Goal: Information Seeking & Learning: Learn about a topic

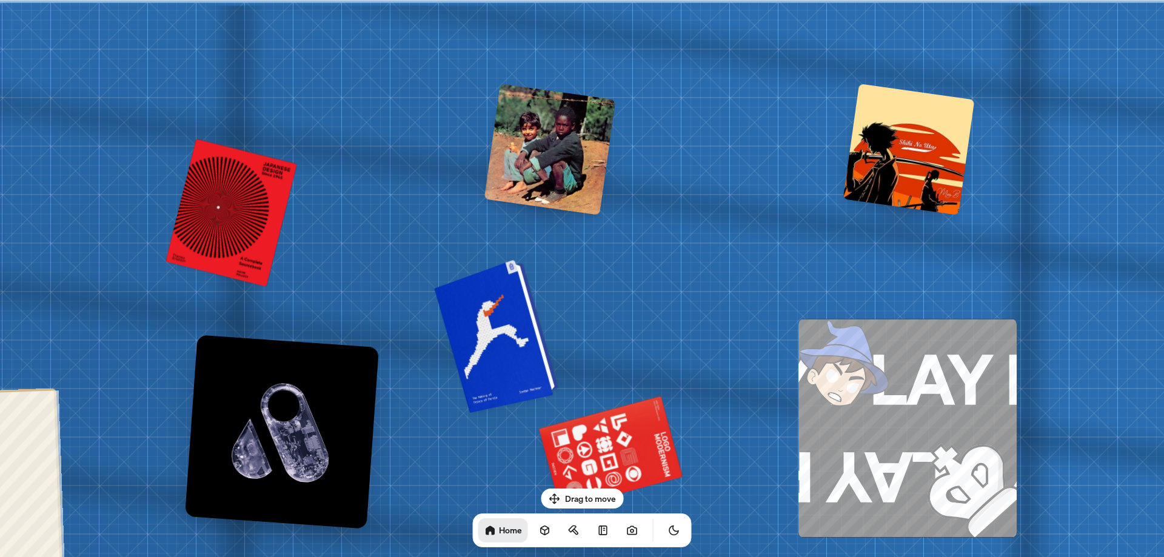
drag, startPoint x: 521, startPoint y: 357, endPoint x: 485, endPoint y: 359, distance: 35.8
click at [485, 358] on div at bounding box center [498, 335] width 115 height 148
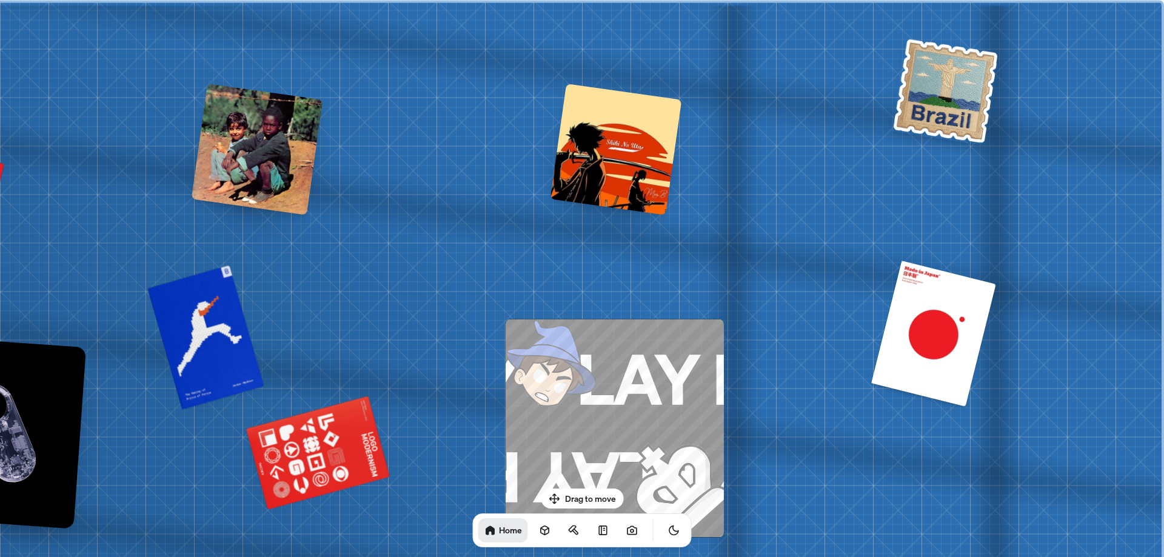
drag, startPoint x: 646, startPoint y: 345, endPoint x: 380, endPoint y: 349, distance: 265.5
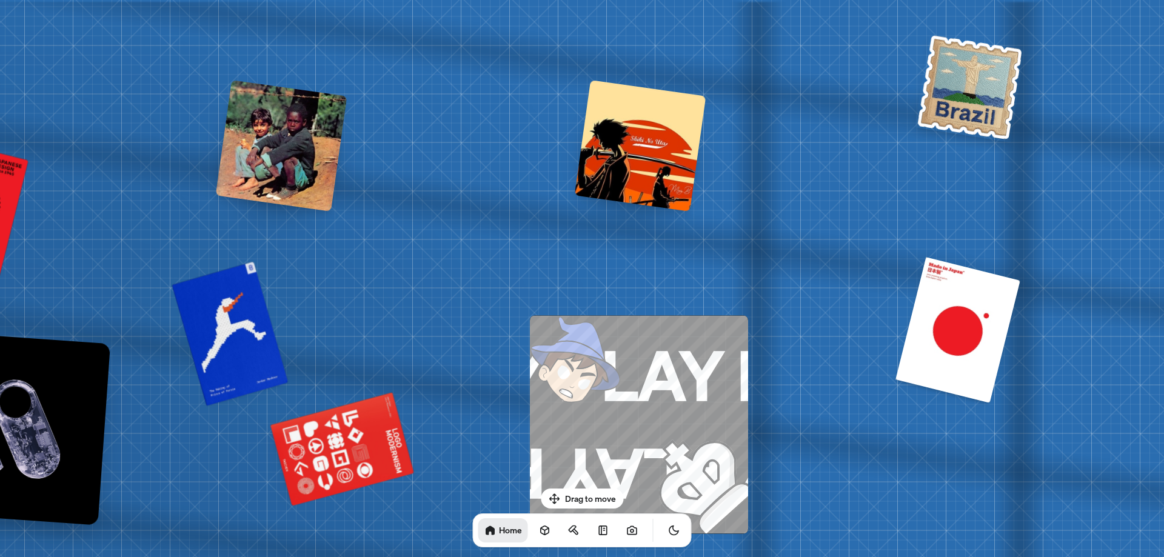
drag, startPoint x: 442, startPoint y: 332, endPoint x: 744, endPoint y: 168, distance: 342.5
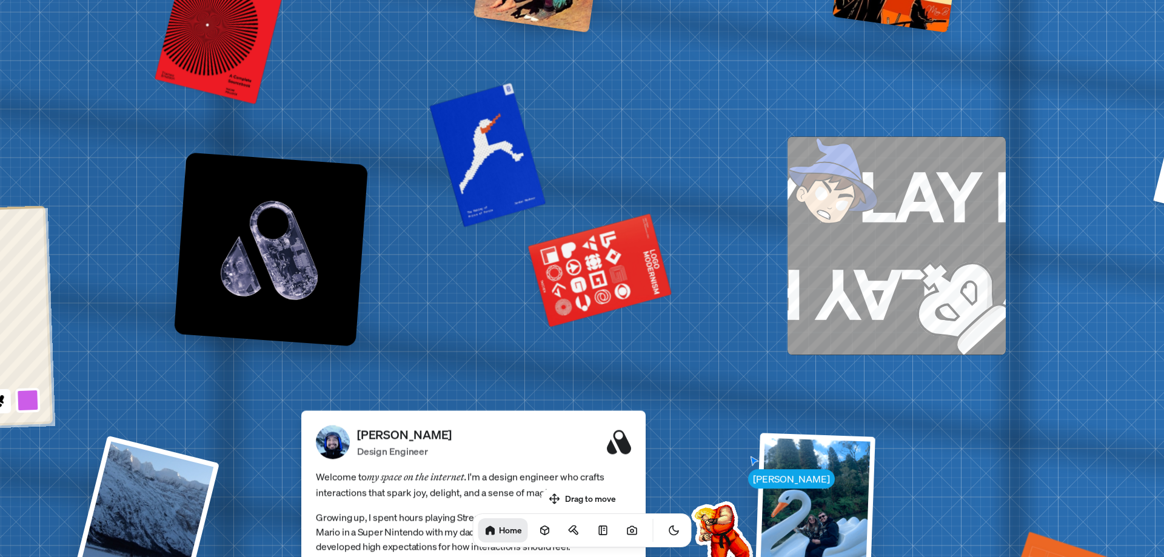
drag, startPoint x: 562, startPoint y: 435, endPoint x: 692, endPoint y: 197, distance: 271.0
click at [631, 425] on div "[PERSON_NAME] Design Engineer" at bounding box center [494, 441] width 274 height 33
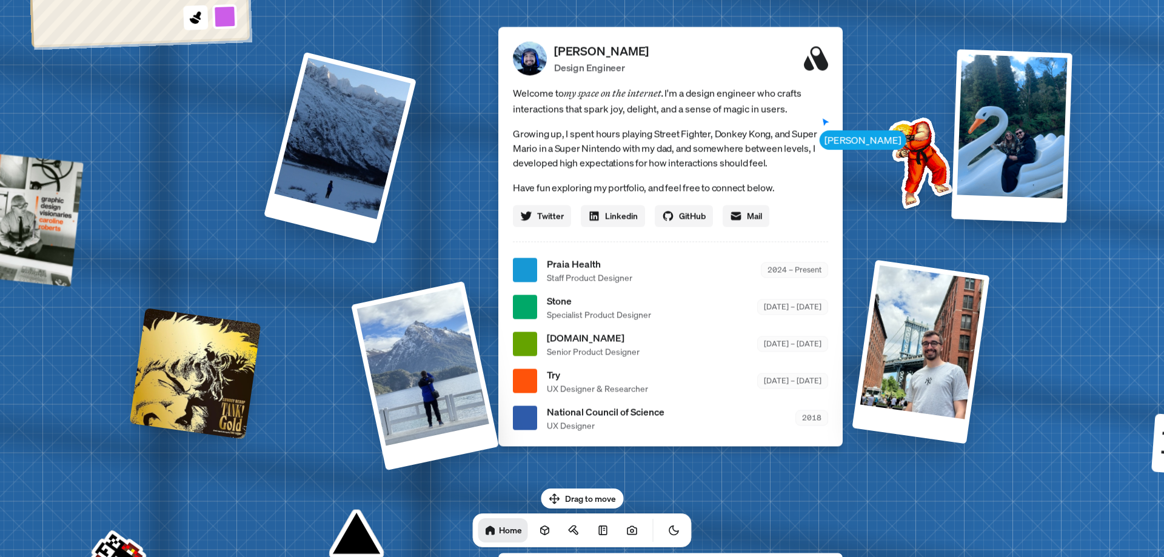
drag, startPoint x: 752, startPoint y: 183, endPoint x: 776, endPoint y: 136, distance: 52.6
click at [776, 136] on p "Growing up, I spent hours playing Street Fighter, Donkey Kong, and Super Mario …" at bounding box center [670, 148] width 315 height 44
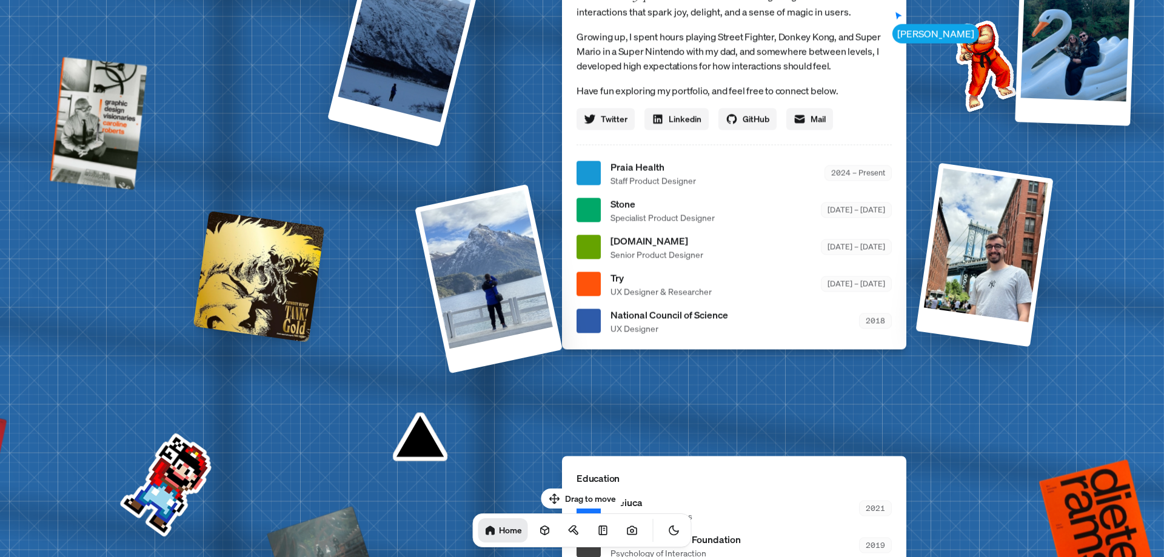
drag, startPoint x: 796, startPoint y: 313, endPoint x: 841, endPoint y: 232, distance: 93.3
click at [841, 270] on div "Try UX Designer & Researcher [DATE] – [DATE]" at bounding box center [750, 283] width 281 height 27
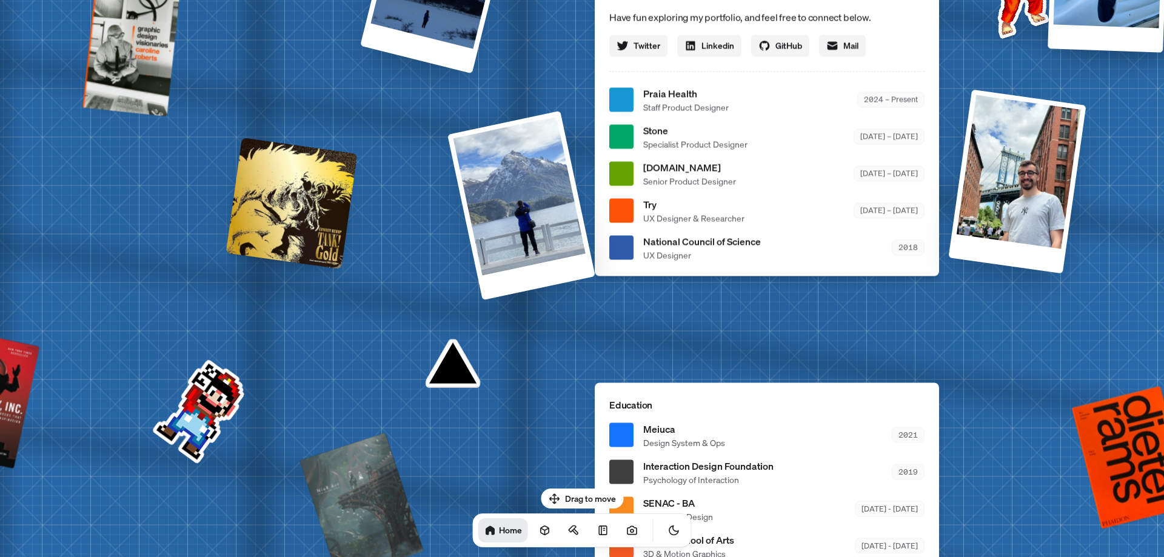
drag, startPoint x: 801, startPoint y: 349, endPoint x: 813, endPoint y: 185, distance: 164.7
click at [813, 179] on div "[PERSON_NAME] [PERSON_NAME] Design Engineer Welcome to my space on the internet…" at bounding box center [768, 100] width 1813 height 1588
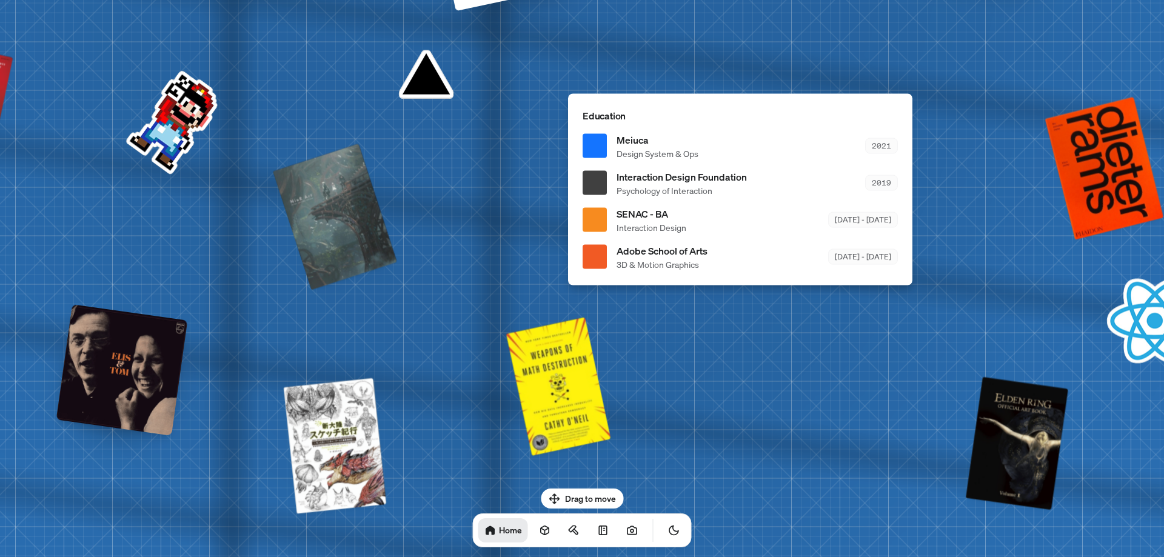
drag, startPoint x: 695, startPoint y: 363, endPoint x: 670, endPoint y: 258, distance: 107.8
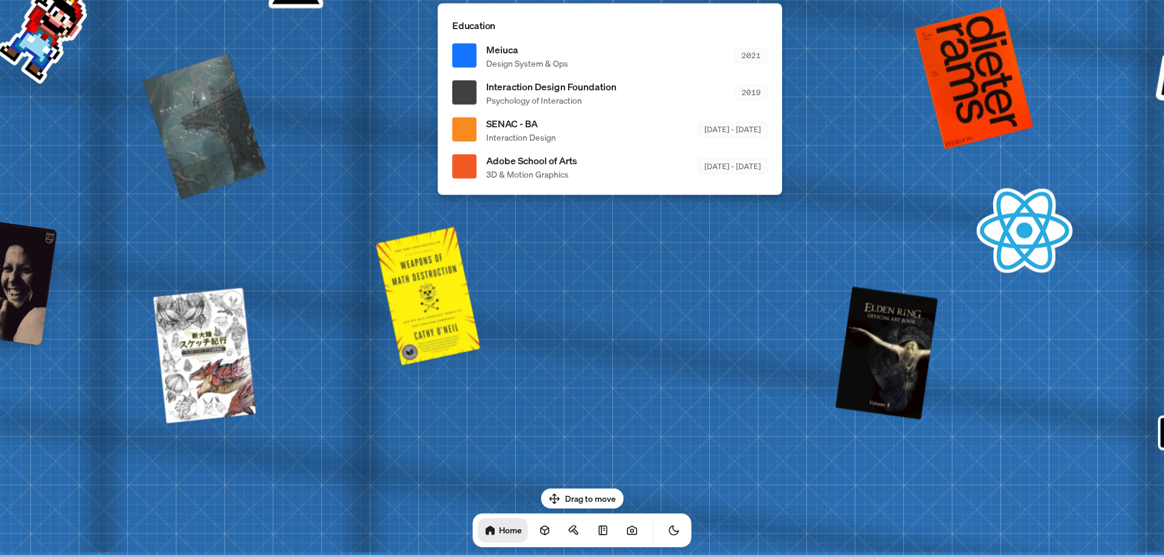
drag, startPoint x: 584, startPoint y: 341, endPoint x: 550, endPoint y: 321, distance: 38.6
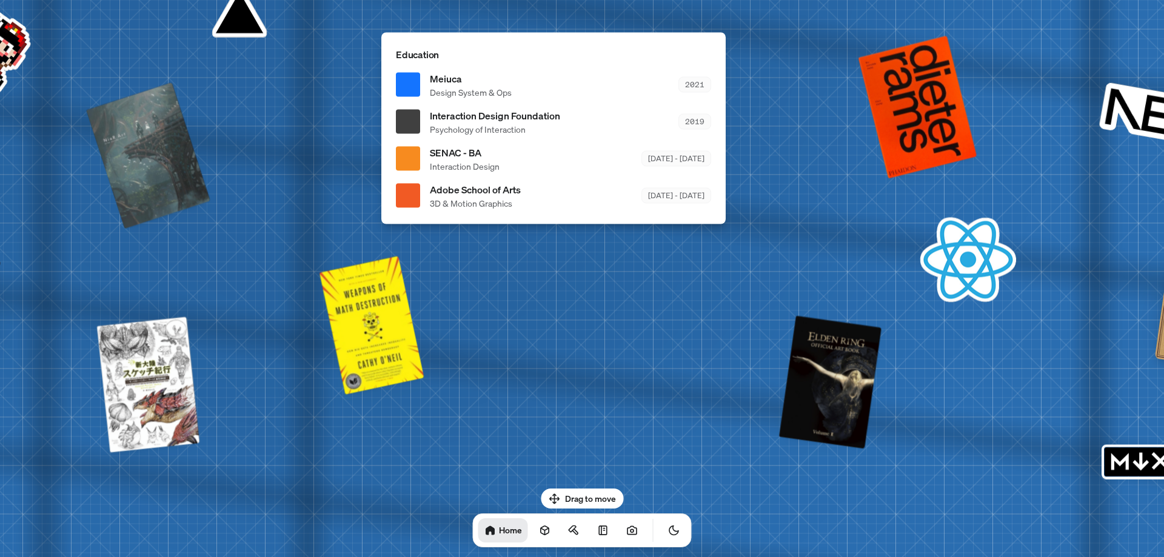
drag, startPoint x: 678, startPoint y: 353, endPoint x: 633, endPoint y: 461, distance: 117.4
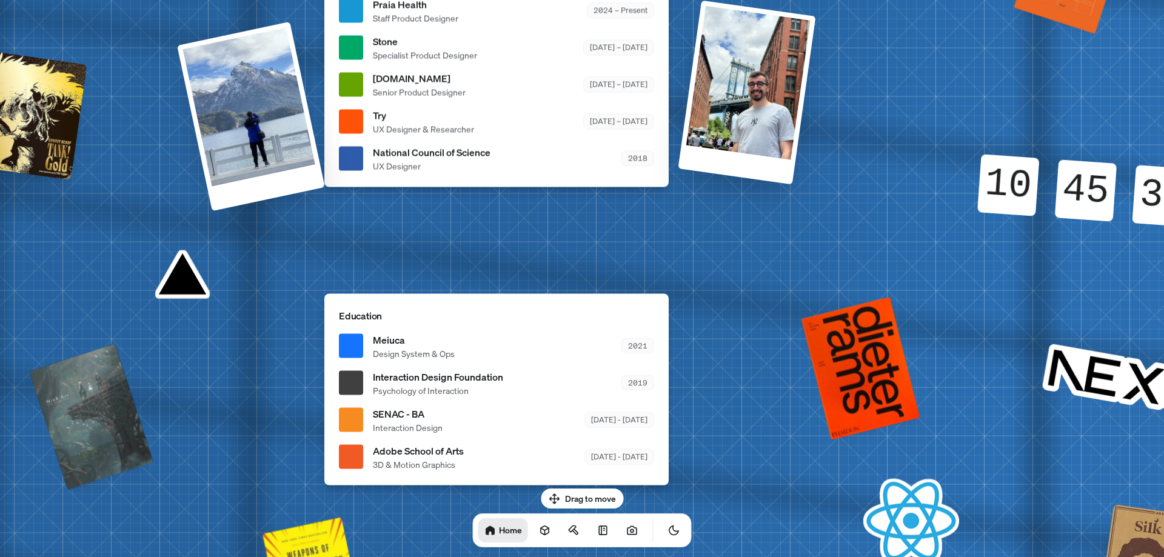
drag, startPoint x: 689, startPoint y: 413, endPoint x: 693, endPoint y: 444, distance: 31.8
click at [693, 466] on div "[PERSON_NAME] [PERSON_NAME] Design Engineer Welcome to my space on the internet…" at bounding box center [498, 11] width 1813 height 1588
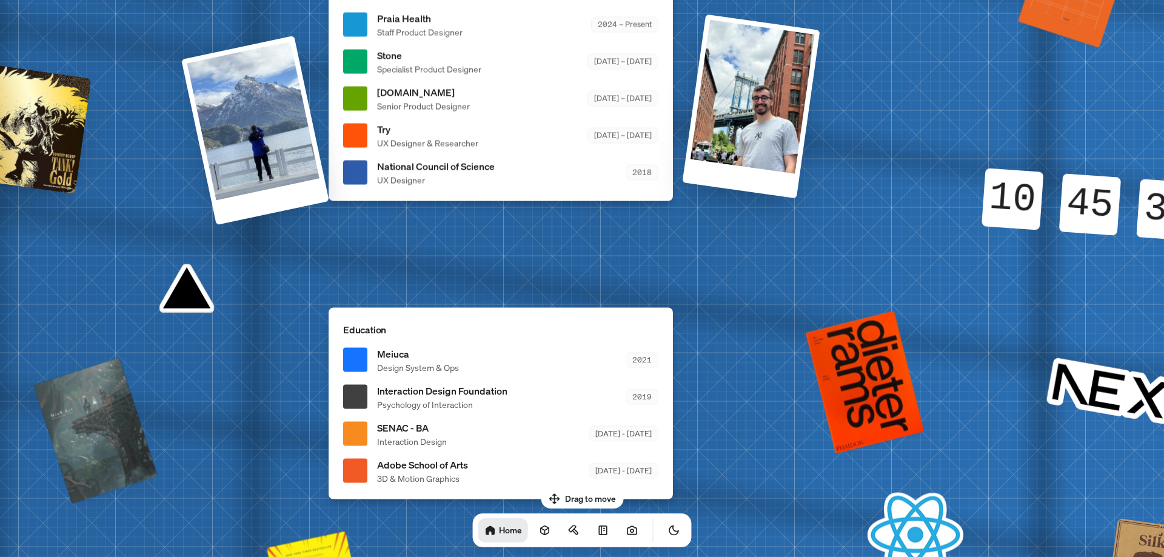
drag, startPoint x: 689, startPoint y: 341, endPoint x: 733, endPoint y: 461, distance: 127.5
click at [733, 462] on div "[PERSON_NAME] [PERSON_NAME] Design Engineer Welcome to my space on the internet…" at bounding box center [502, 25] width 1813 height 1588
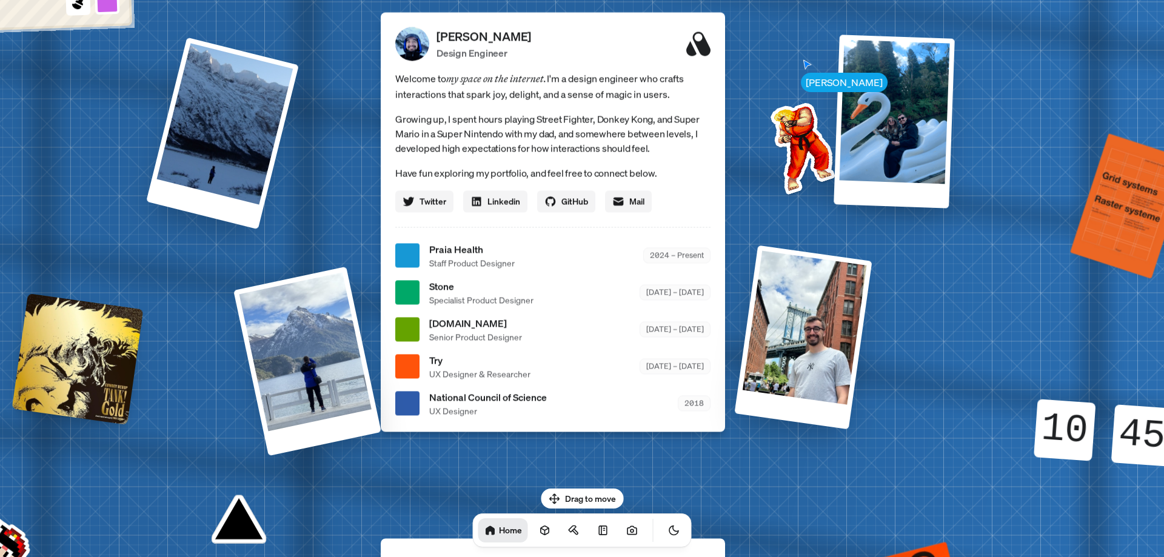
drag, startPoint x: 690, startPoint y: 441, endPoint x: 579, endPoint y: 299, distance: 179.9
click at [686, 447] on div "[PERSON_NAME] [PERSON_NAME] Design Engineer Welcome to my space on the internet…" at bounding box center [554, 256] width 1813 height 1588
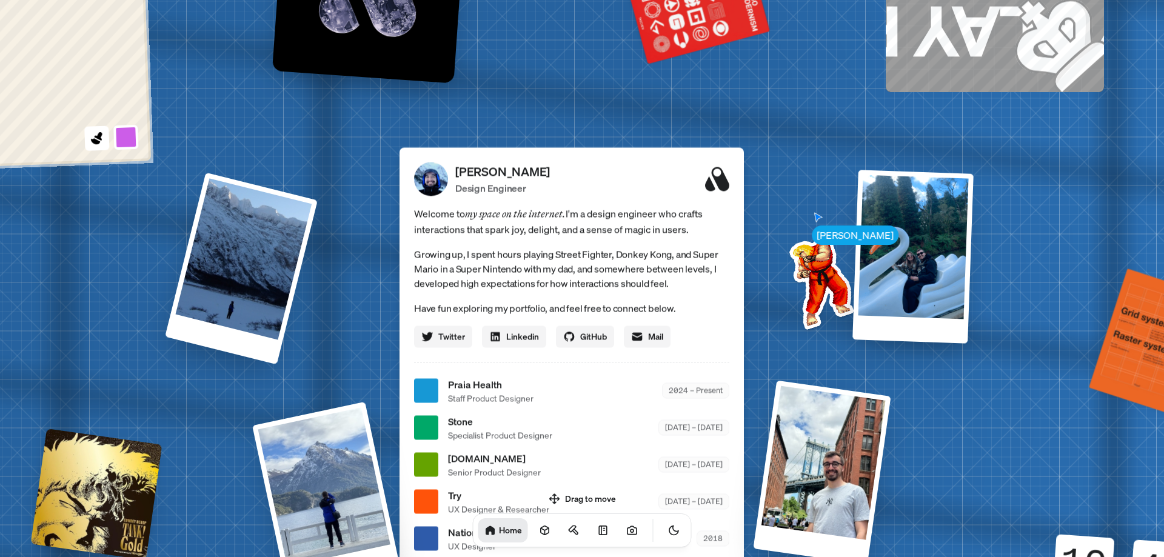
drag, startPoint x: 555, startPoint y: 316, endPoint x: 576, endPoint y: 410, distance: 96.4
click at [576, 410] on ul "Praia Health Staff Product Designer 2024 – Present Stone Specialist Product Des…" at bounding box center [571, 464] width 315 height 175
click at [598, 336] on div "[PERSON_NAME] Design Engineer Welcome to my space on the internet. I'm a design…" at bounding box center [571, 356] width 344 height 419
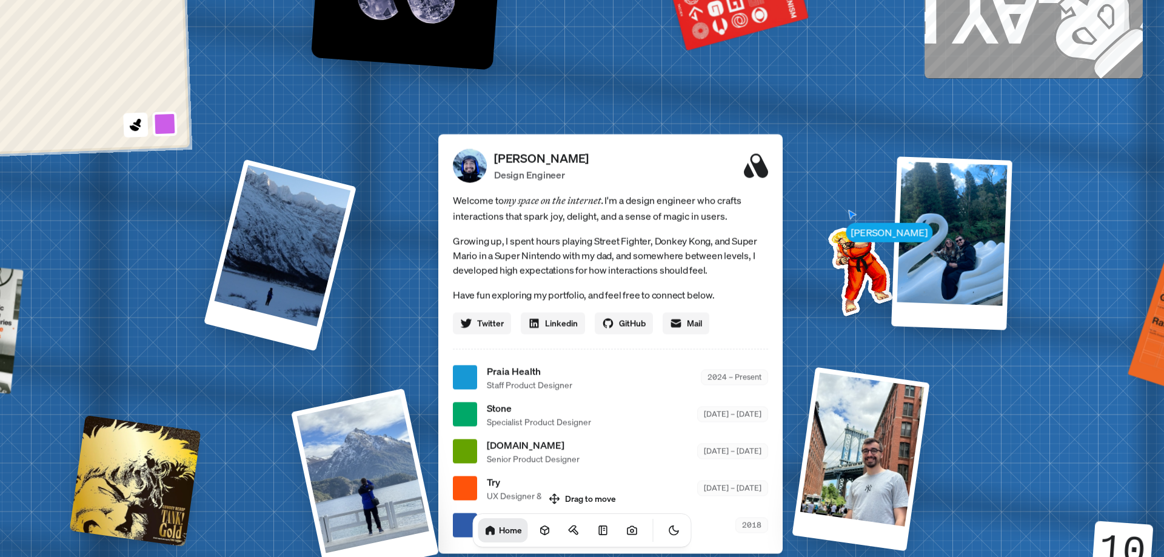
drag, startPoint x: 572, startPoint y: 251, endPoint x: 605, endPoint y: 211, distance: 52.1
click at [605, 233] on p "Growing up, I spent hours playing Street Fighter, Donkey Kong, and Super Mario …" at bounding box center [610, 255] width 315 height 44
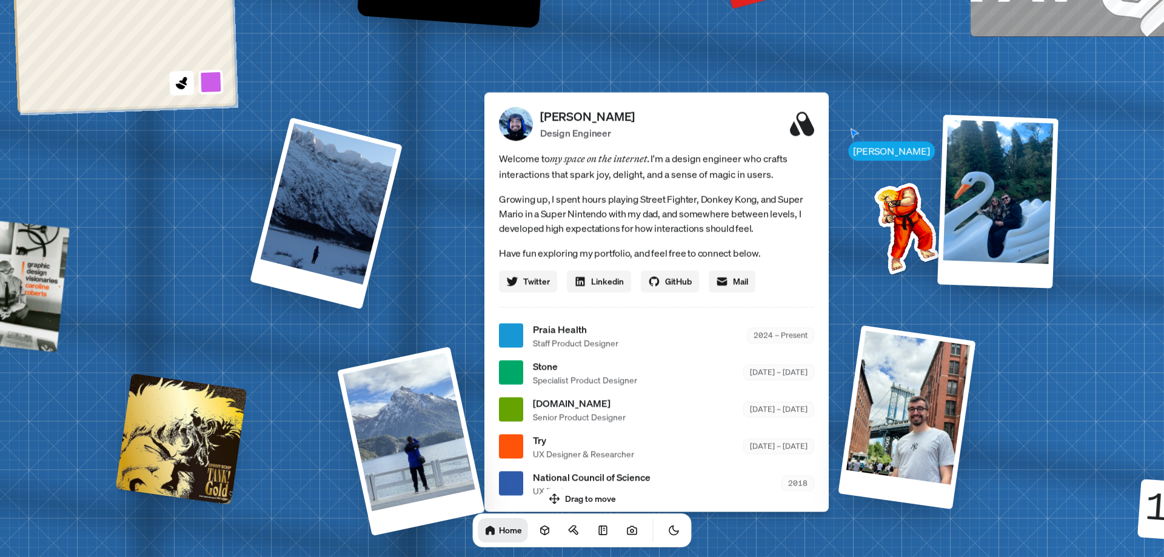
click at [563, 207] on p "Growing up, I spent hours playing Street Fighter, Donkey Kong, and Super Mario …" at bounding box center [656, 214] width 315 height 44
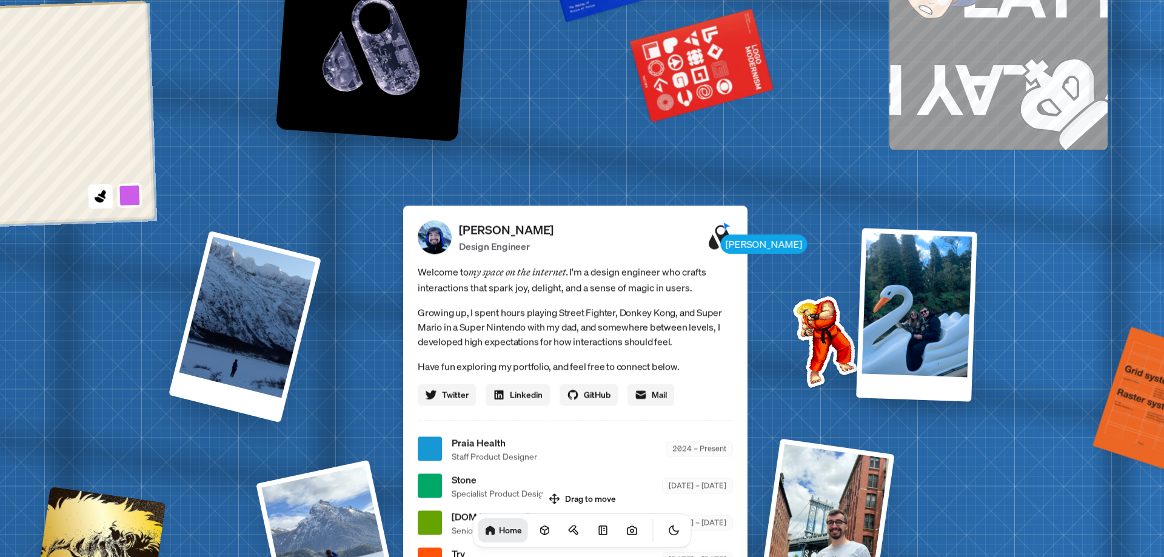
drag, startPoint x: 543, startPoint y: 253, endPoint x: 480, endPoint y: 347, distance: 113.6
click at [480, 347] on p "Growing up, I spent hours playing Street Fighter, Donkey Kong, and Super Mario …" at bounding box center [575, 327] width 315 height 44
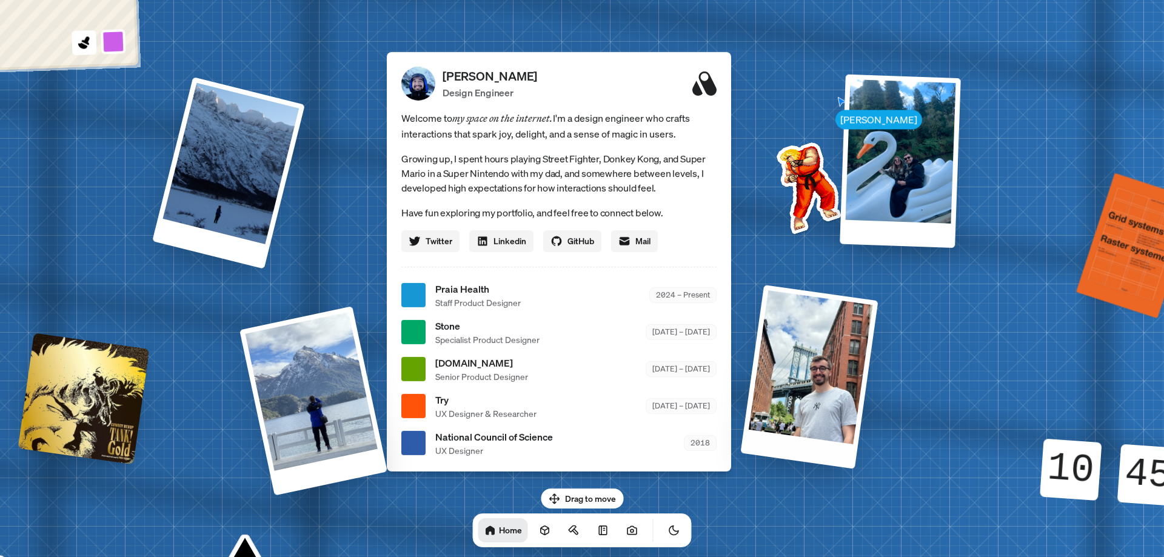
drag, startPoint x: 913, startPoint y: 407, endPoint x: 802, endPoint y: 416, distance: 111.8
click at [802, 416] on div "[PERSON_NAME] [PERSON_NAME] Design Engineer Welcome to my space on the internet…" at bounding box center [561, 295] width 1813 height 1588
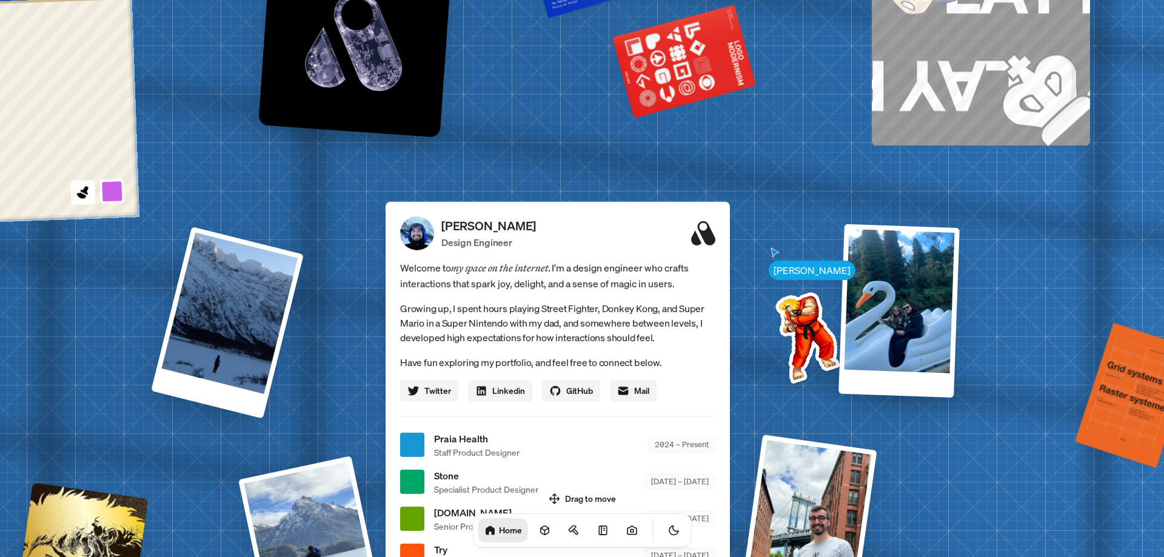
drag, startPoint x: 835, startPoint y: 416, endPoint x: 894, endPoint y: 504, distance: 105.7
click at [894, 504] on div "[PERSON_NAME] [PERSON_NAME] Design Engineer Welcome to my space on the internet…" at bounding box center [559, 445] width 1813 height 1588
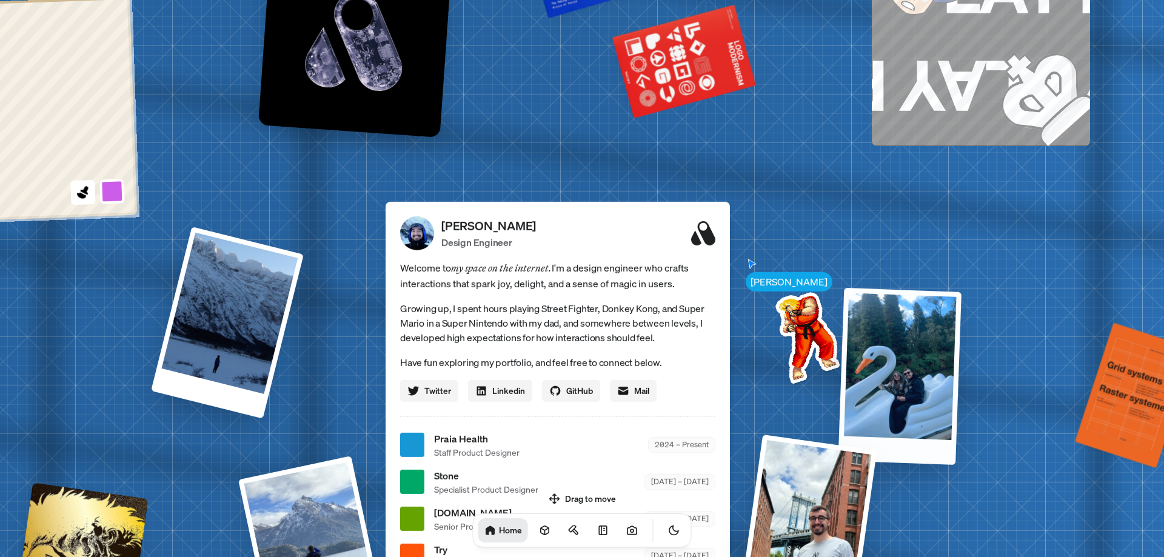
drag, startPoint x: 853, startPoint y: 445, endPoint x: 809, endPoint y: 381, distance: 78.0
click at [863, 515] on div "[PERSON_NAME] [PERSON_NAME] Design Engineer Welcome to my space on the internet…" at bounding box center [559, 445] width 1813 height 1588
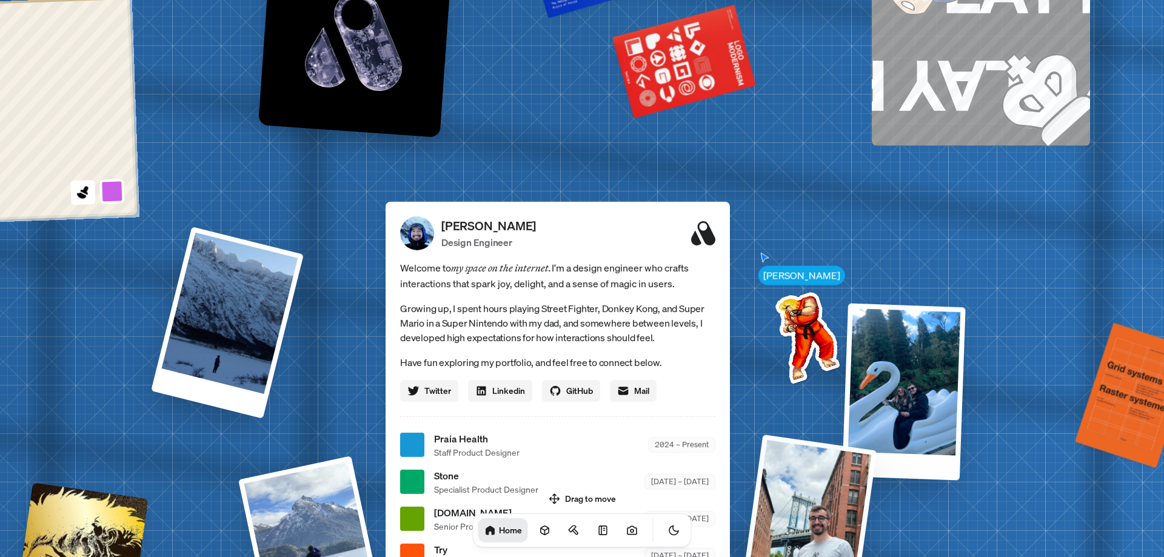
drag, startPoint x: 810, startPoint y: 392, endPoint x: 810, endPoint y: 399, distance: 7.3
click at [810, 396] on img at bounding box center [805, 335] width 122 height 122
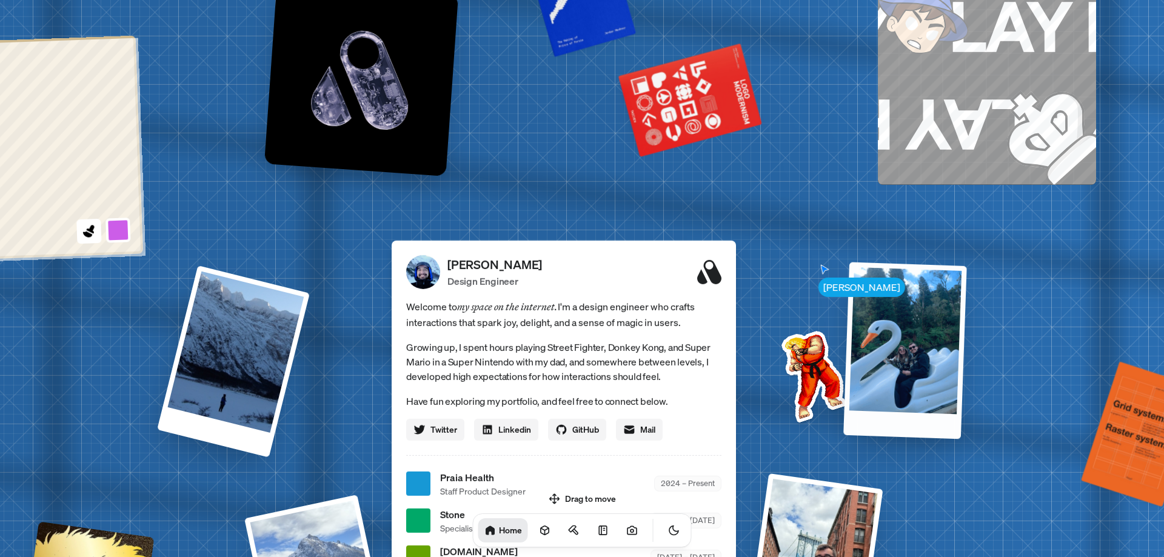
drag, startPoint x: 867, startPoint y: 315, endPoint x: 788, endPoint y: 100, distance: 228.6
click at [843, 262] on div at bounding box center [905, 350] width 124 height 177
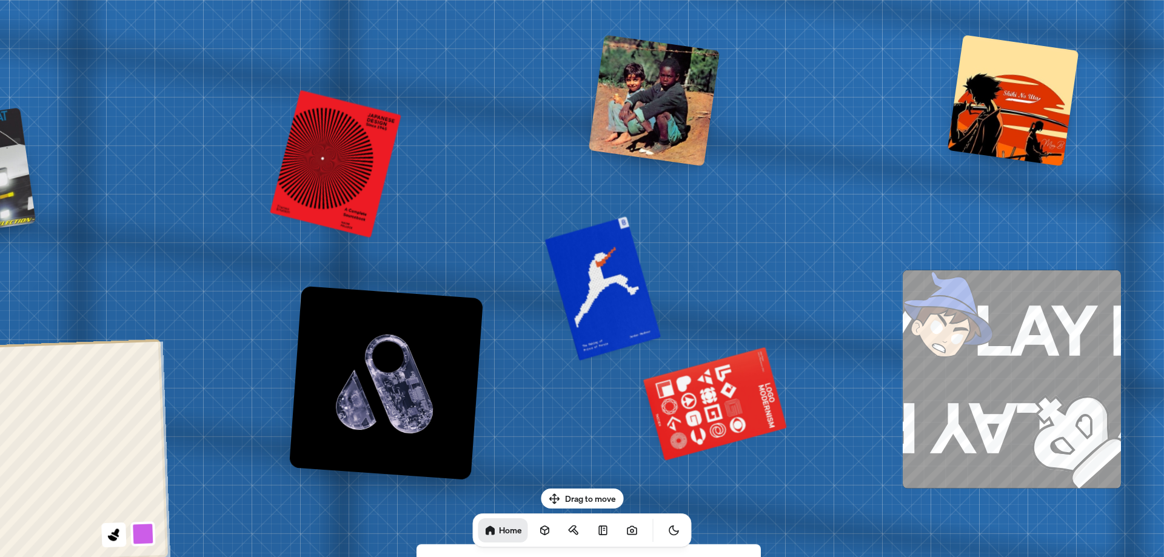
drag, startPoint x: 656, startPoint y: 191, endPoint x: 681, endPoint y: 486, distance: 296.2
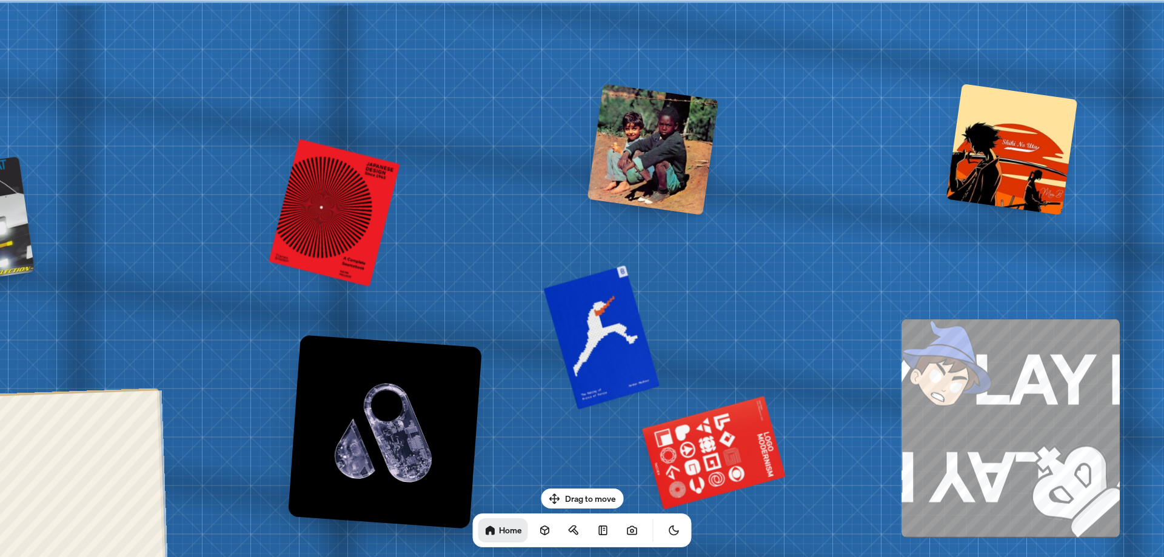
drag, startPoint x: 685, startPoint y: 223, endPoint x: 675, endPoint y: 257, distance: 35.3
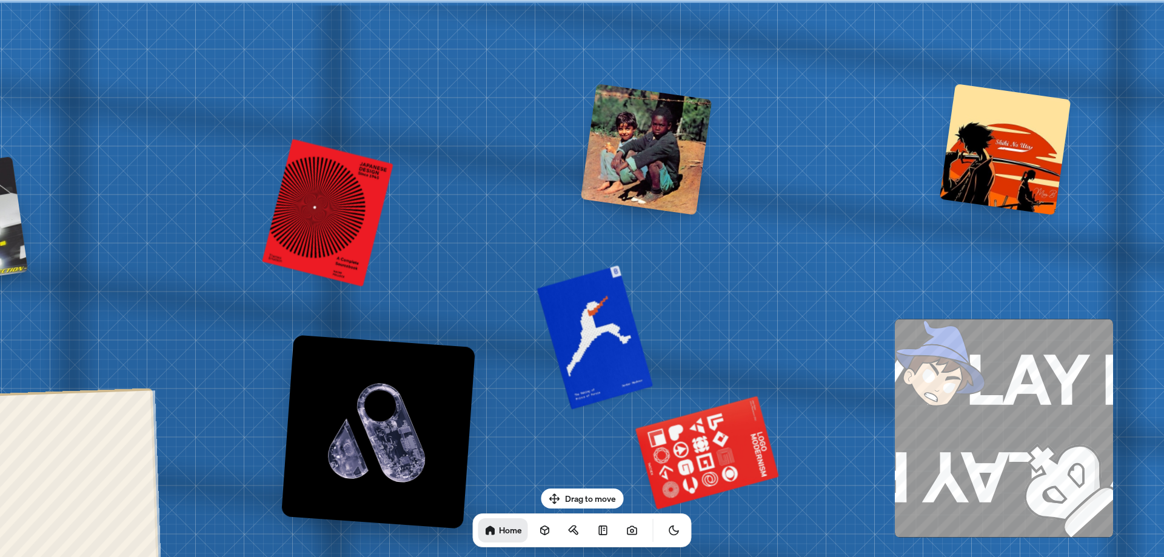
drag, startPoint x: 649, startPoint y: 172, endPoint x: 651, endPoint y: 281, distance: 109.1
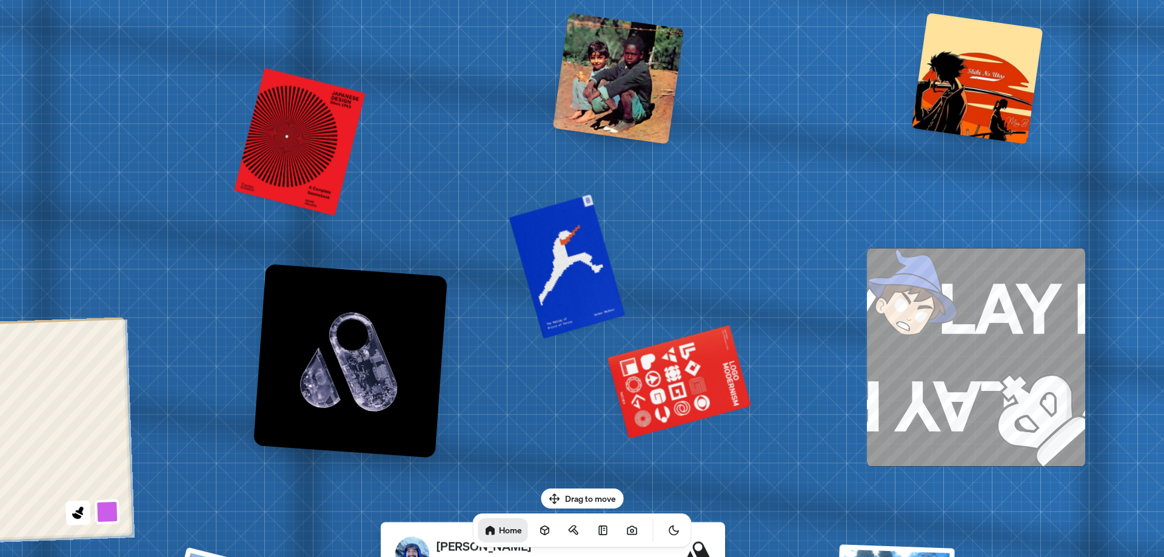
drag, startPoint x: 756, startPoint y: 331, endPoint x: 697, endPoint y: 2, distance: 334.3
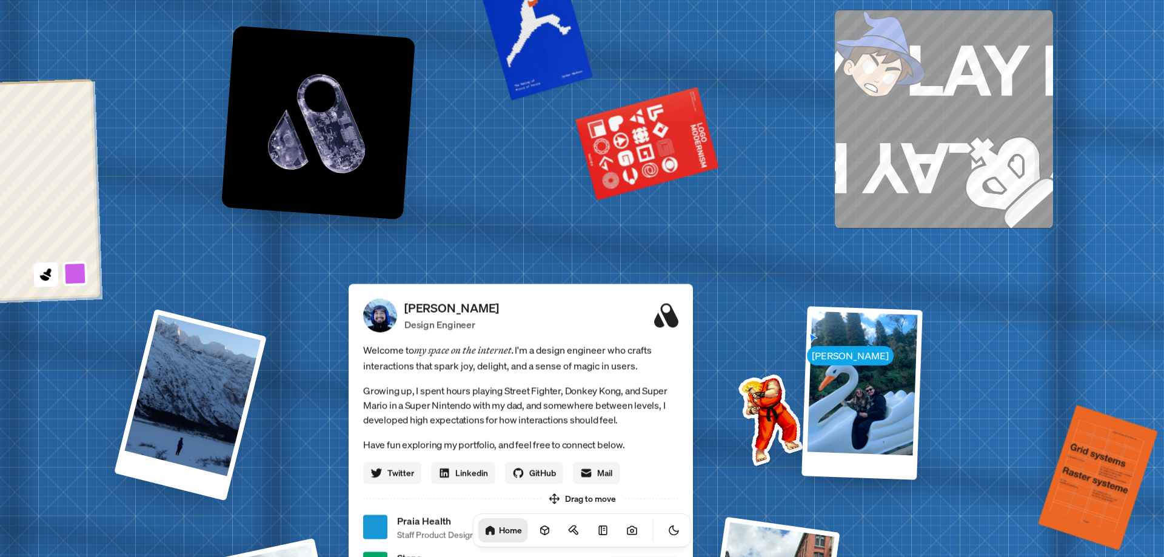
drag, startPoint x: 748, startPoint y: 307, endPoint x: 747, endPoint y: 147, distance: 160.6
click at [746, 147] on div "[PERSON_NAME] [PERSON_NAME] Design Engineer Welcome to my space on the internet…" at bounding box center [522, 527] width 1813 height 1588
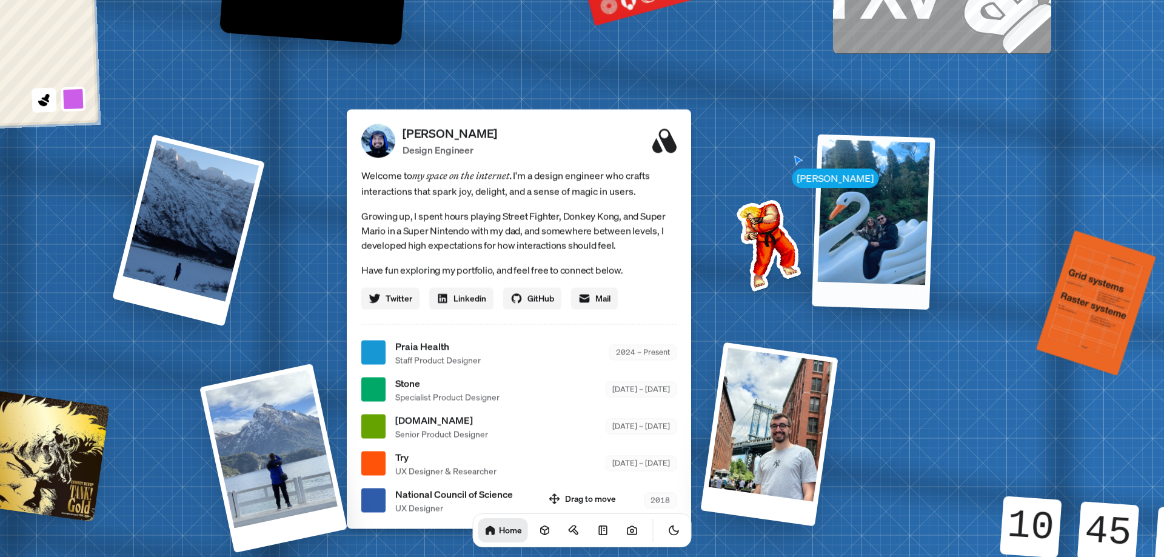
drag, startPoint x: 843, startPoint y: 152, endPoint x: 910, endPoint y: 158, distance: 67.5
click at [910, 156] on div at bounding box center [873, 221] width 123 height 175
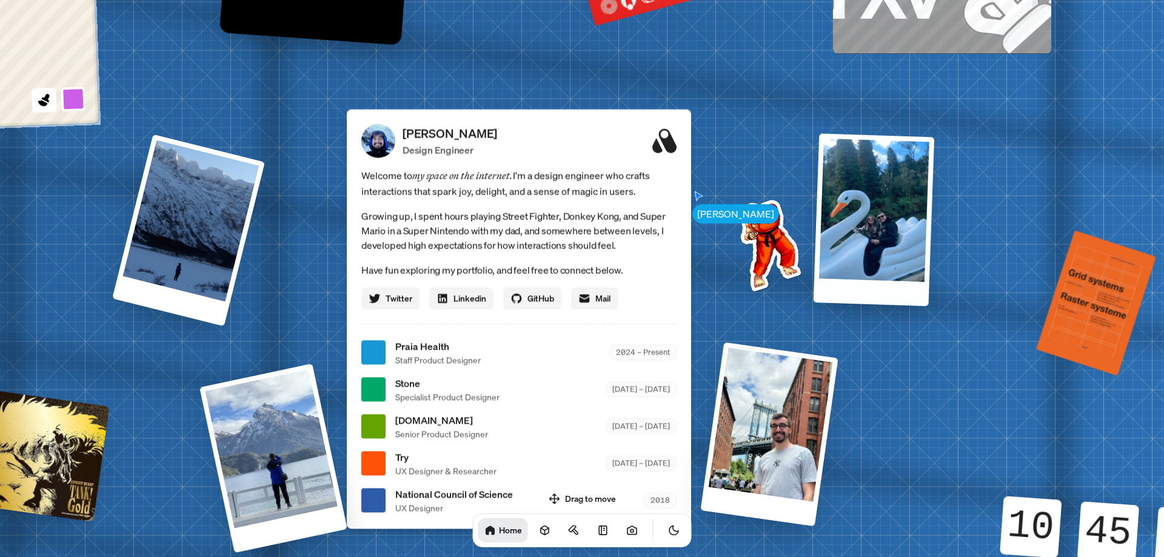
drag, startPoint x: 741, startPoint y: 279, endPoint x: 982, endPoint y: 247, distance: 242.7
click at [827, 253] on img at bounding box center [766, 242] width 122 height 122
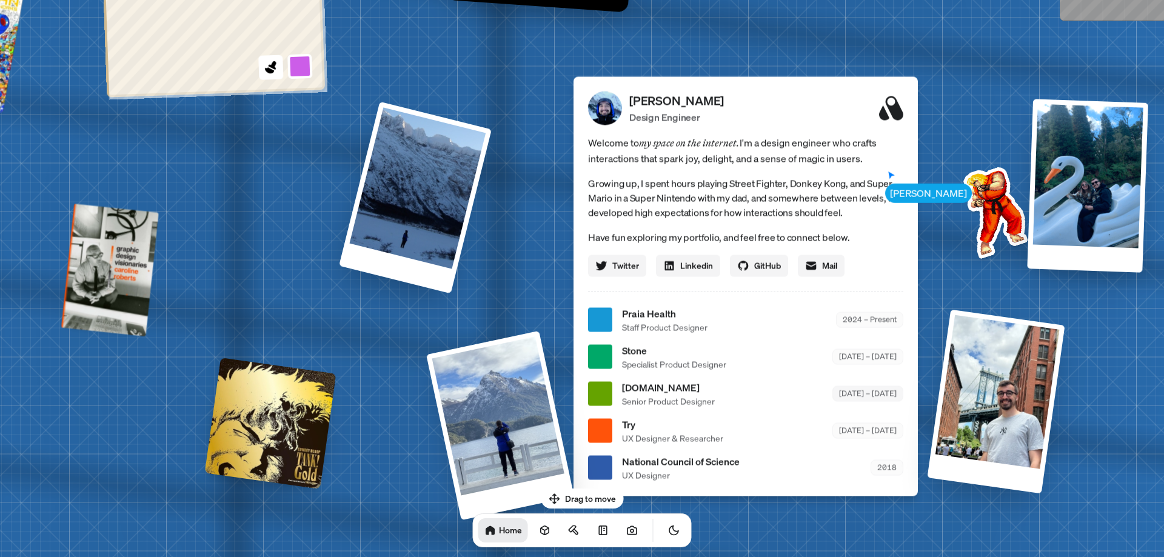
drag, startPoint x: 879, startPoint y: 369, endPoint x: 953, endPoint y: 339, distance: 79.5
click at [903, 343] on div "Stone Specialist Product Designer [DATE] – [DATE]" at bounding box center [762, 356] width 281 height 27
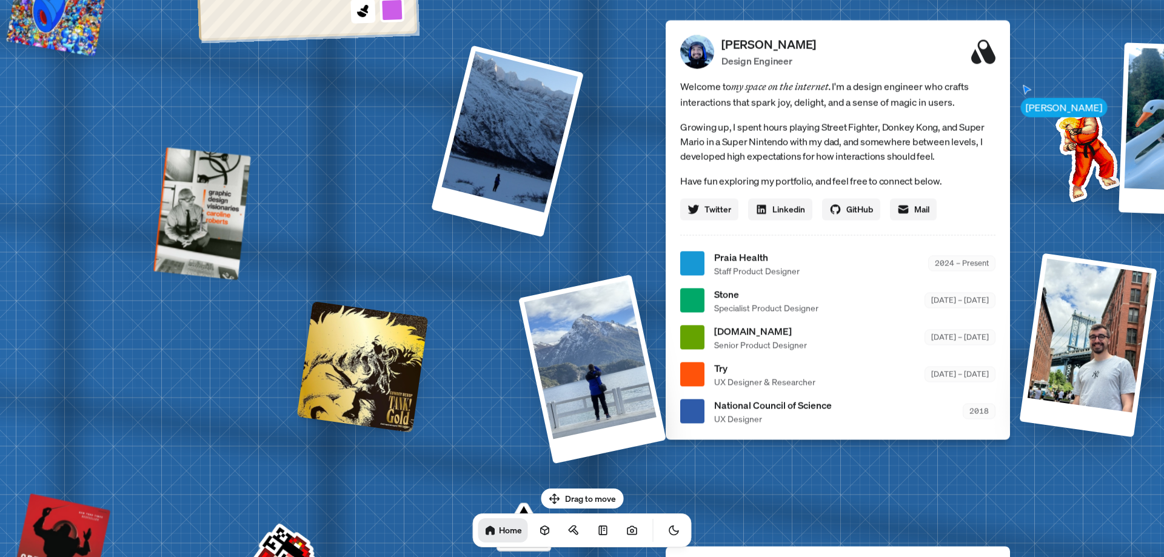
drag, startPoint x: 672, startPoint y: 387, endPoint x: 726, endPoint y: 275, distance: 124.2
click at [759, 259] on div "[PERSON_NAME] Design Engineer Welcome to my space on the internet. I'm a design…" at bounding box center [838, 229] width 344 height 419
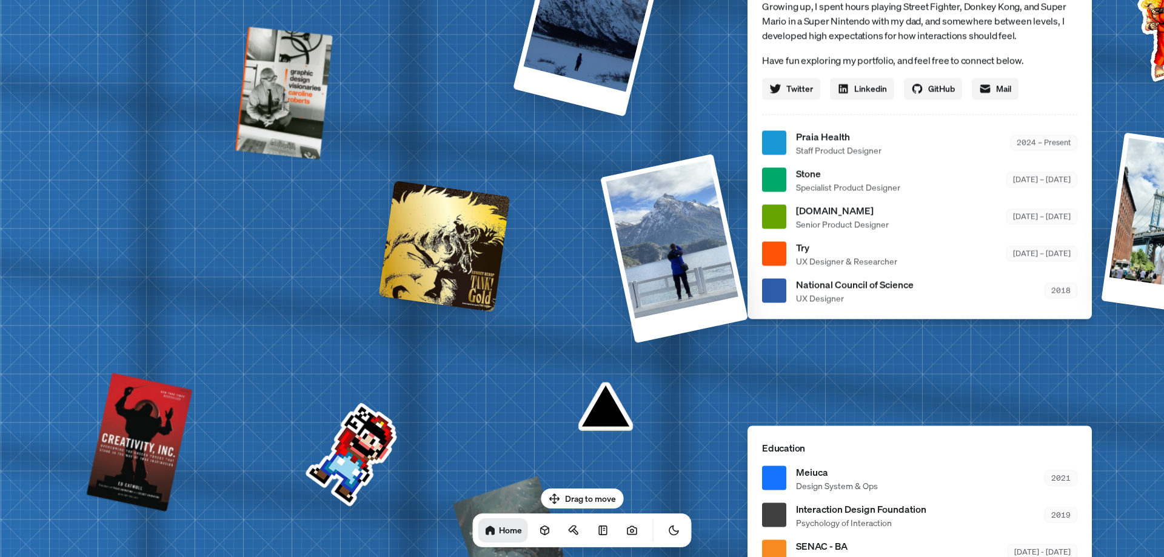
drag
click at [495, 181] on div at bounding box center [445, 247] width 132 height 132
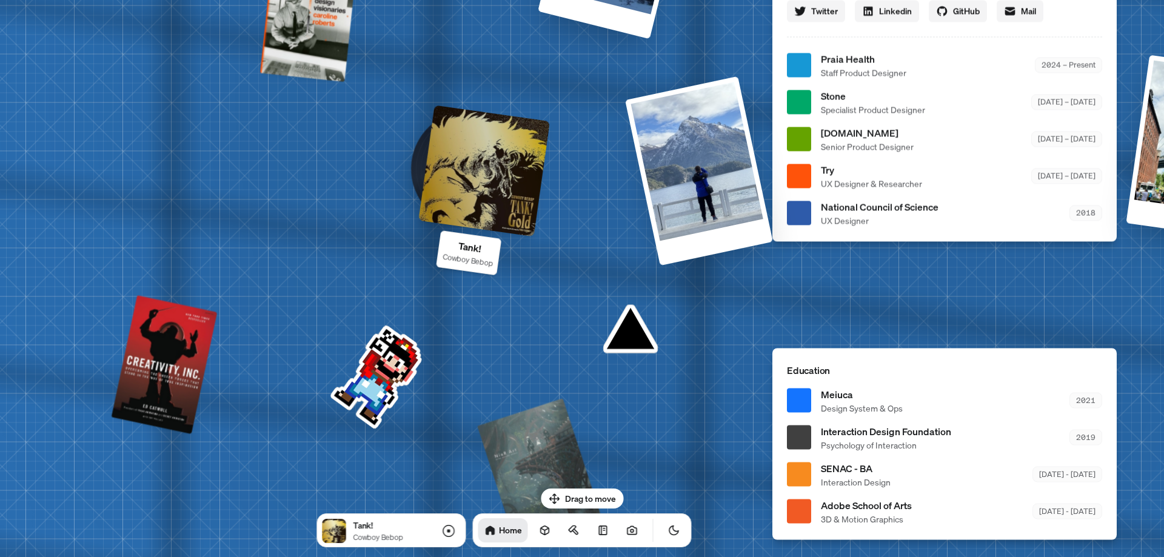
click at [410, 175] on div "[PERSON_NAME] [PERSON_NAME] Design Engineer Welcome to my space on the internet…" at bounding box center [946, 65] width 1813 height 1588
